Goal: Browse casually

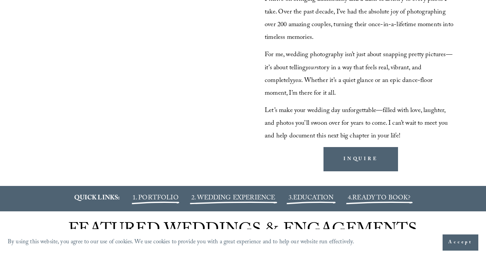
scroll to position [709, 0]
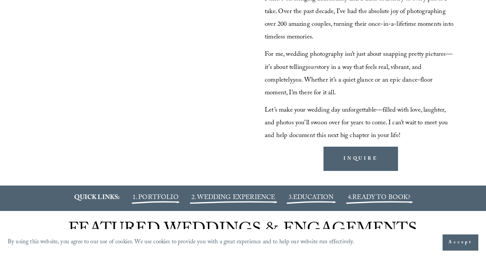
click at [453, 243] on span "Accept" at bounding box center [460, 242] width 24 height 8
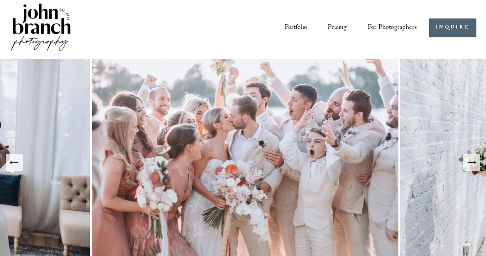
scroll to position [0, 0]
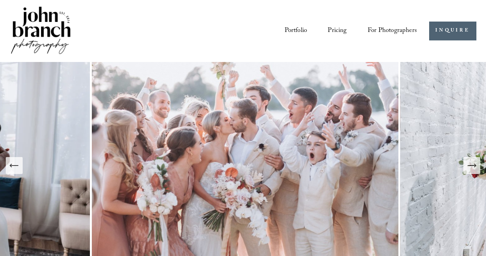
click at [300, 28] on link "Portfolio" at bounding box center [296, 31] width 23 height 14
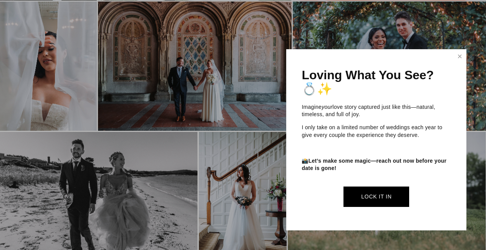
scroll to position [1997, 0]
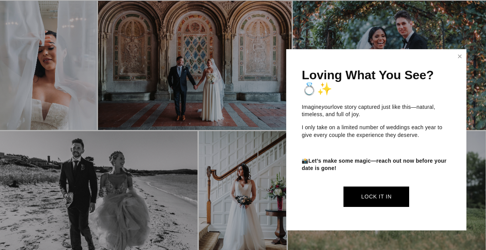
click at [453, 60] on div "Loving What You See? 💍✨ Imagine your love story captured just like this—natural…" at bounding box center [376, 139] width 180 height 181
click at [457, 56] on link "Close" at bounding box center [460, 56] width 12 height 12
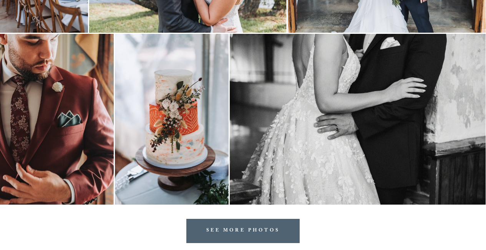
scroll to position [2457, 0]
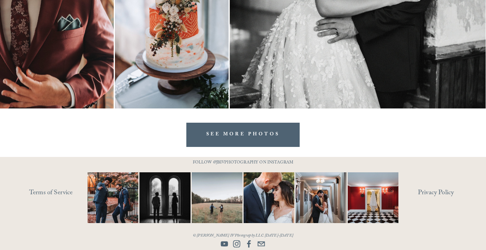
drag, startPoint x: 287, startPoint y: 139, endPoint x: 299, endPoint y: 139, distance: 11.5
click at [287, 139] on link "SEE MORE PHOTOS" at bounding box center [242, 135] width 113 height 24
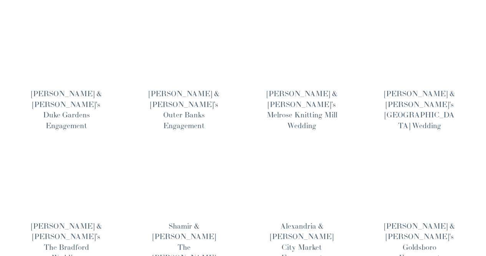
scroll to position [487, 0]
